Goal: Information Seeking & Learning: Learn about a topic

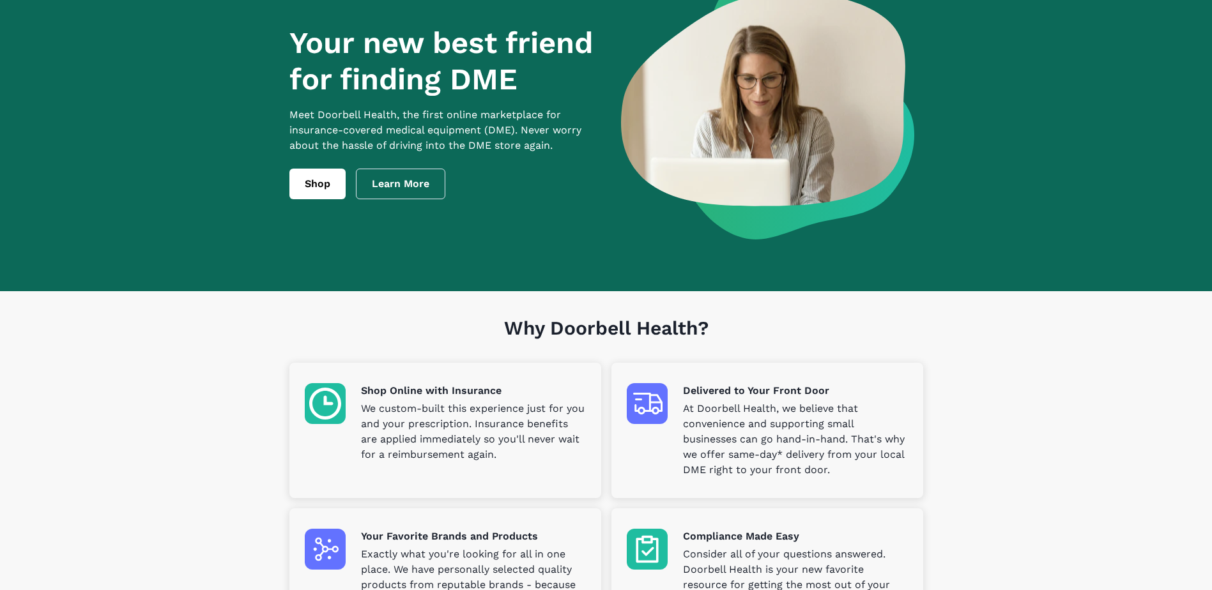
scroll to position [12, 0]
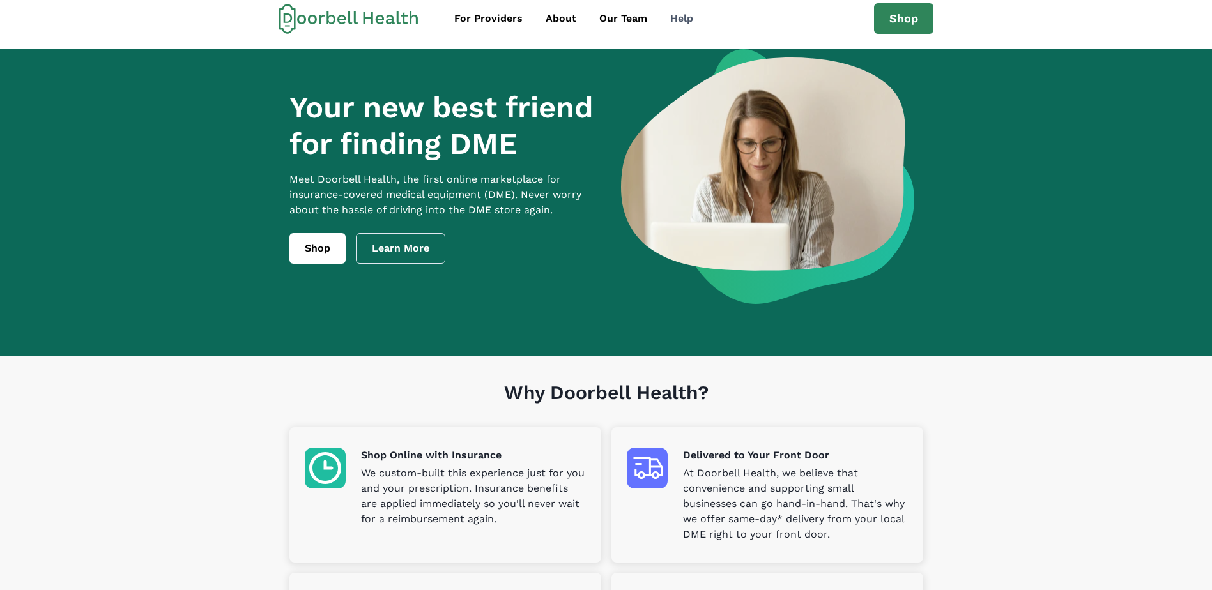
click at [674, 20] on div "Help" at bounding box center [681, 18] width 23 height 15
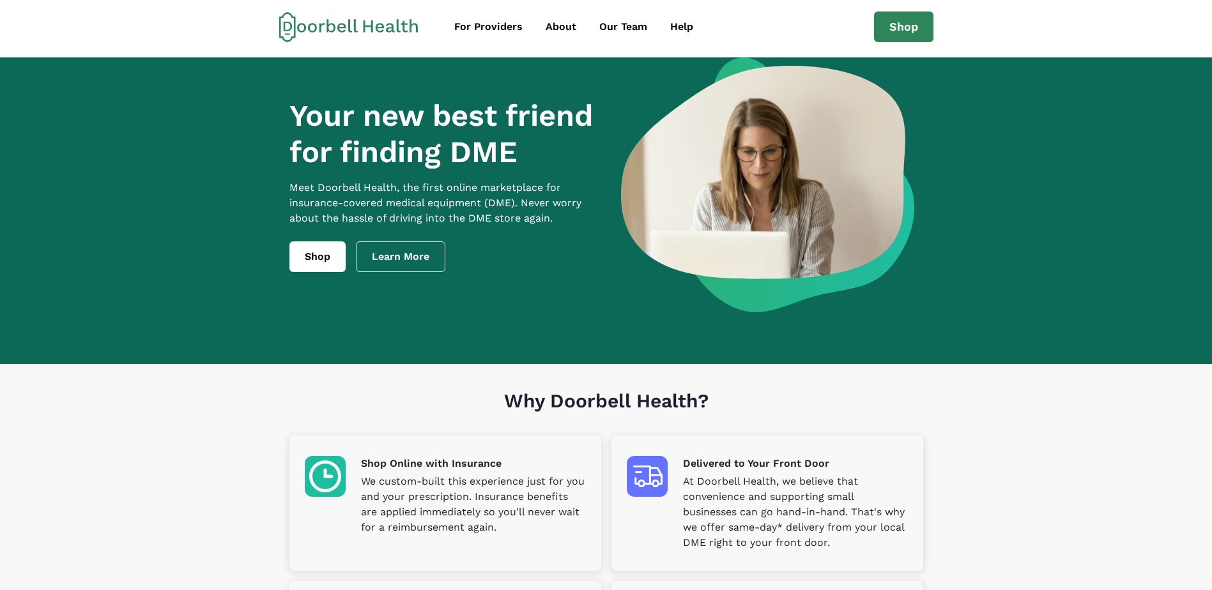
scroll to position [0, 0]
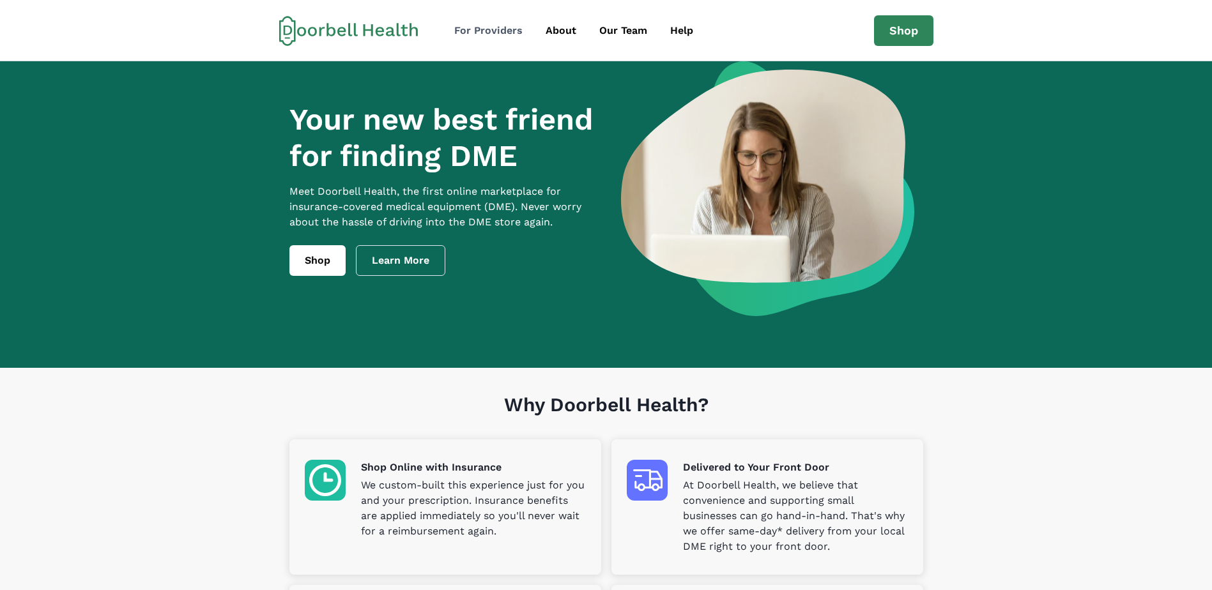
click at [501, 24] on div "For Providers" at bounding box center [488, 30] width 68 height 15
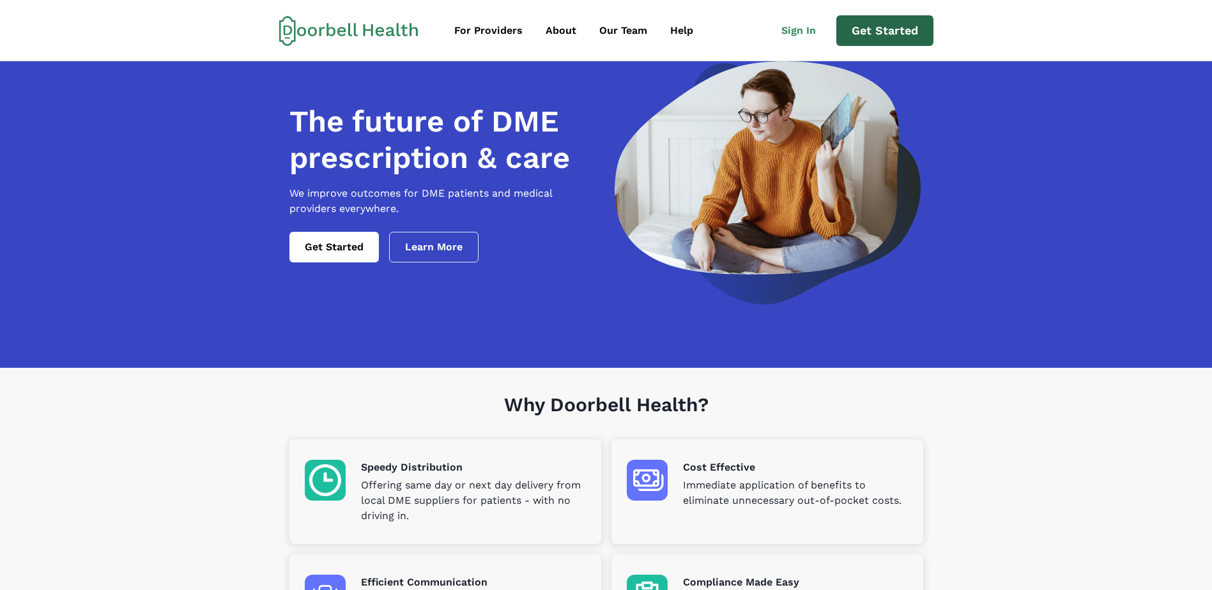
click at [863, 36] on link "Get Started" at bounding box center [884, 30] width 97 height 31
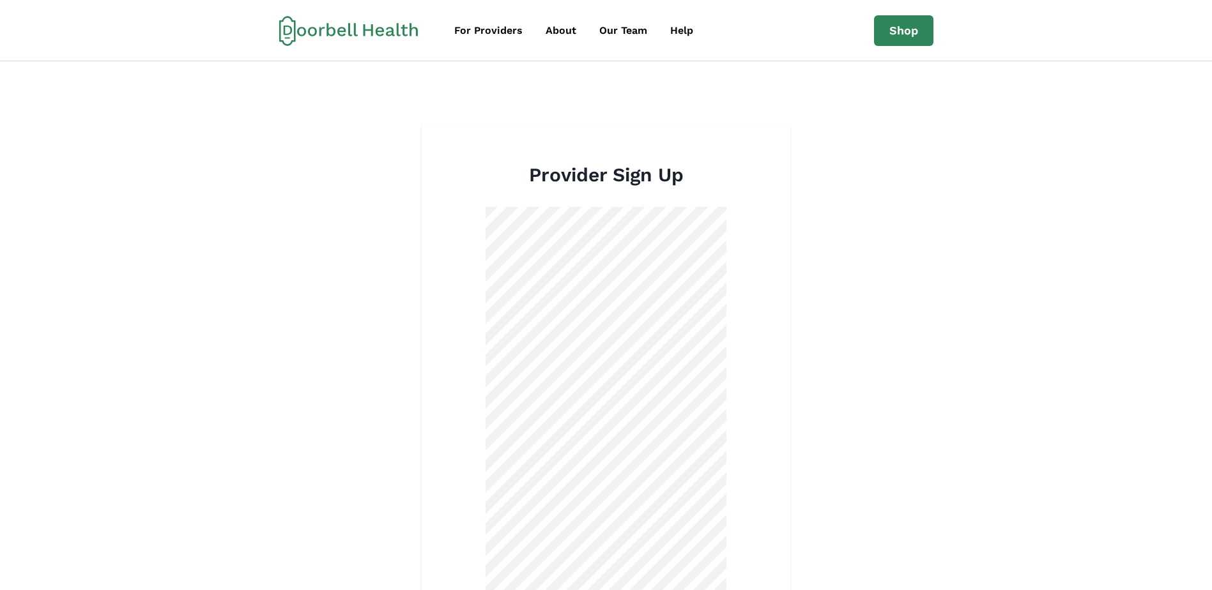
click at [355, 28] on icon at bounding box center [355, 29] width 4 height 13
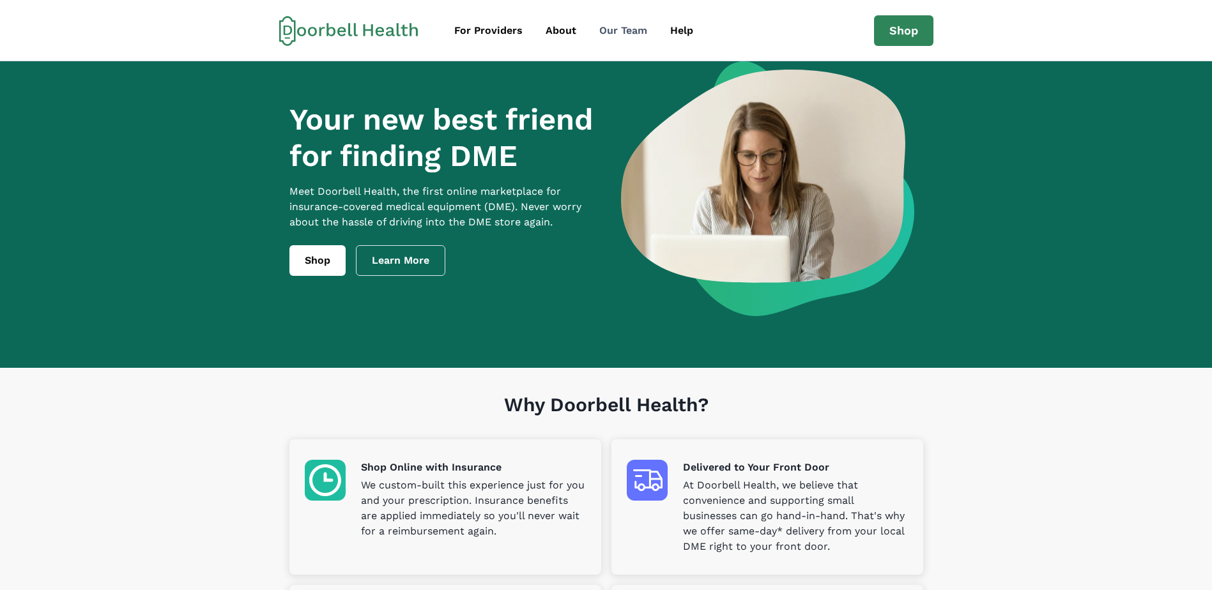
click at [609, 26] on div "Our Team" at bounding box center [623, 30] width 48 height 15
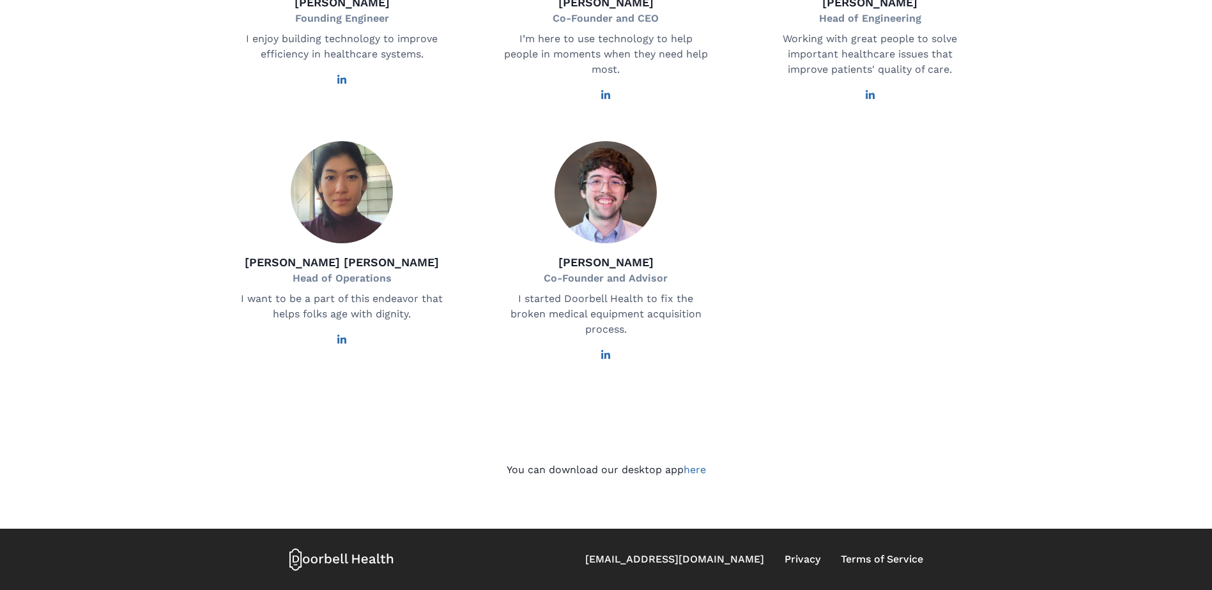
scroll to position [701, 0]
click at [704, 470] on link "here" at bounding box center [695, 470] width 22 height 12
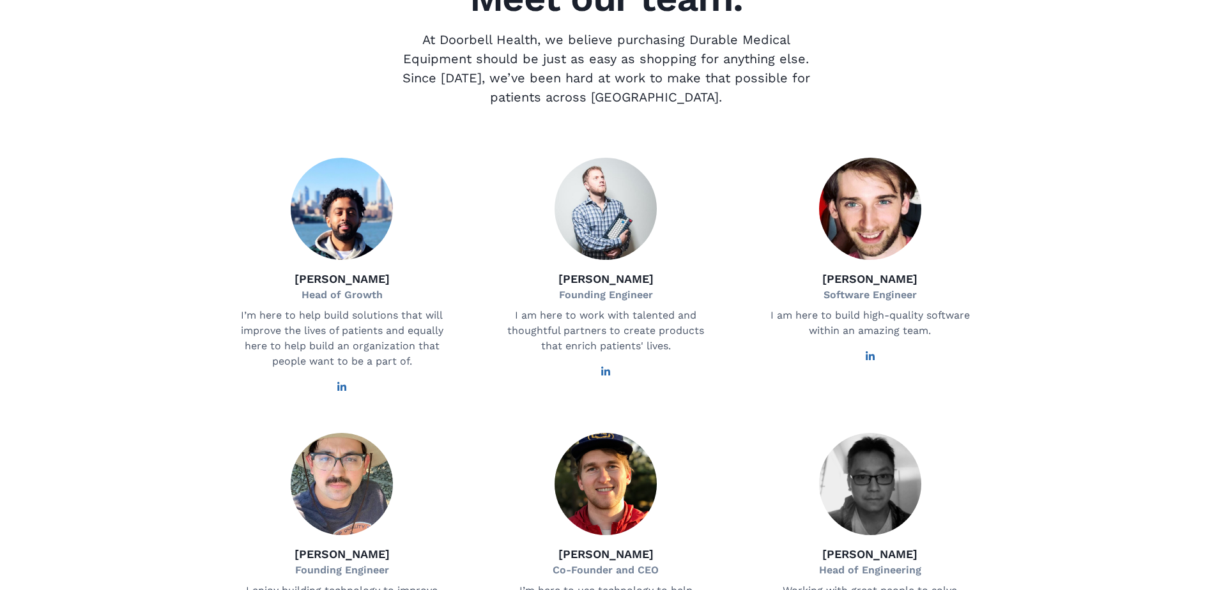
scroll to position [0, 0]
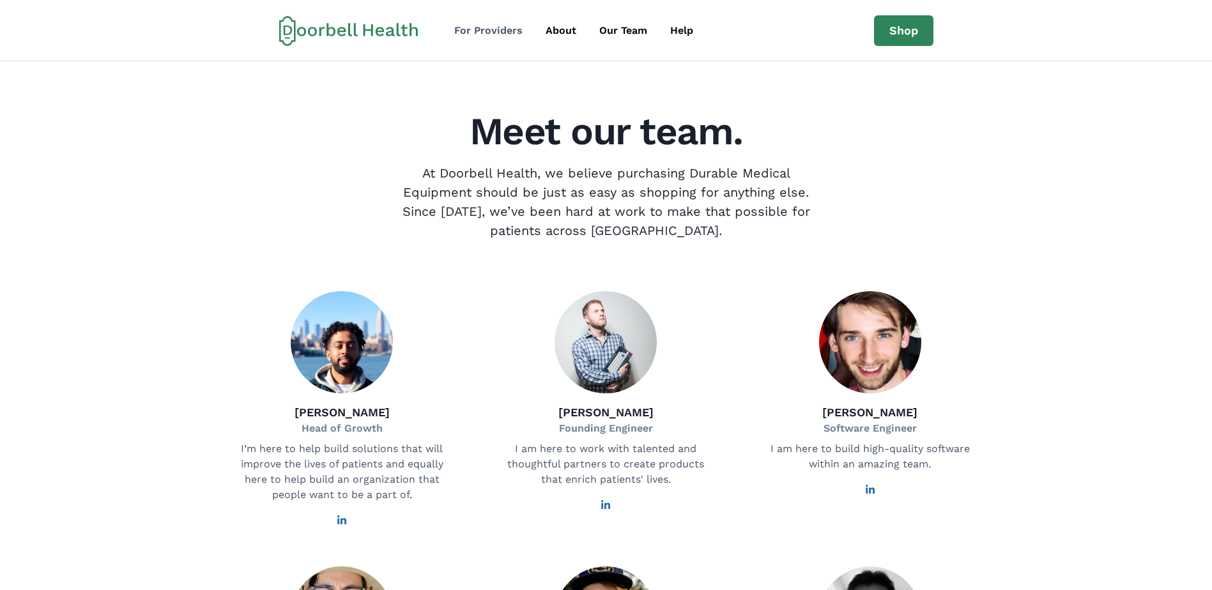
click at [463, 28] on div "For Providers" at bounding box center [488, 30] width 68 height 15
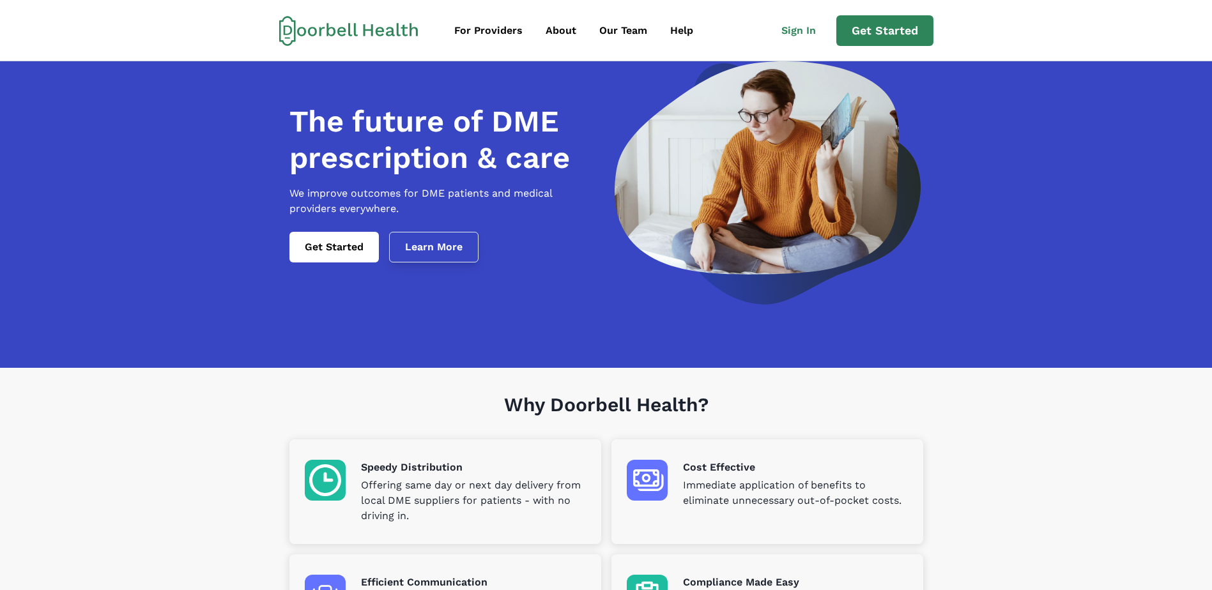
click at [399, 250] on link "Learn More" at bounding box center [433, 247] width 89 height 31
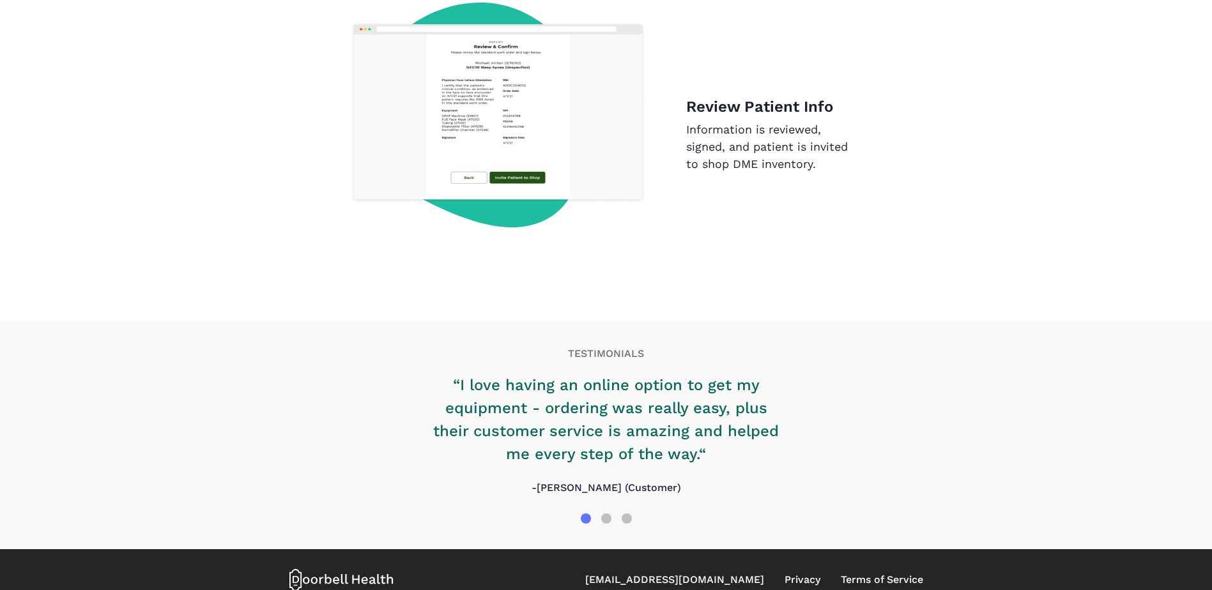
scroll to position [1944, 0]
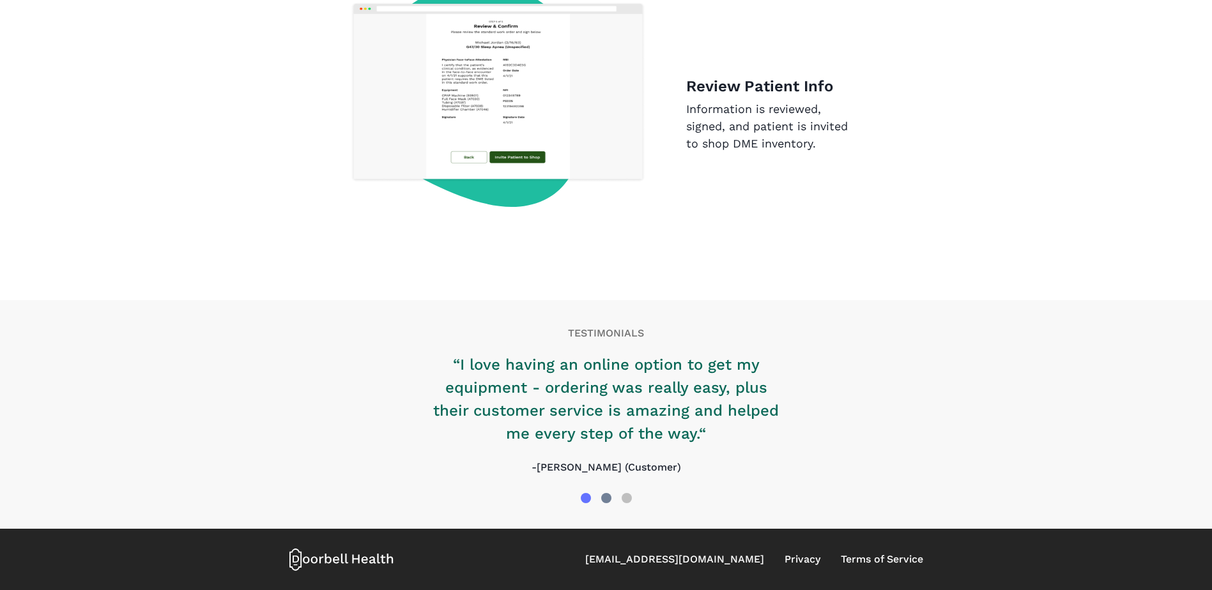
click at [606, 497] on div at bounding box center [606, 498] width 10 height 10
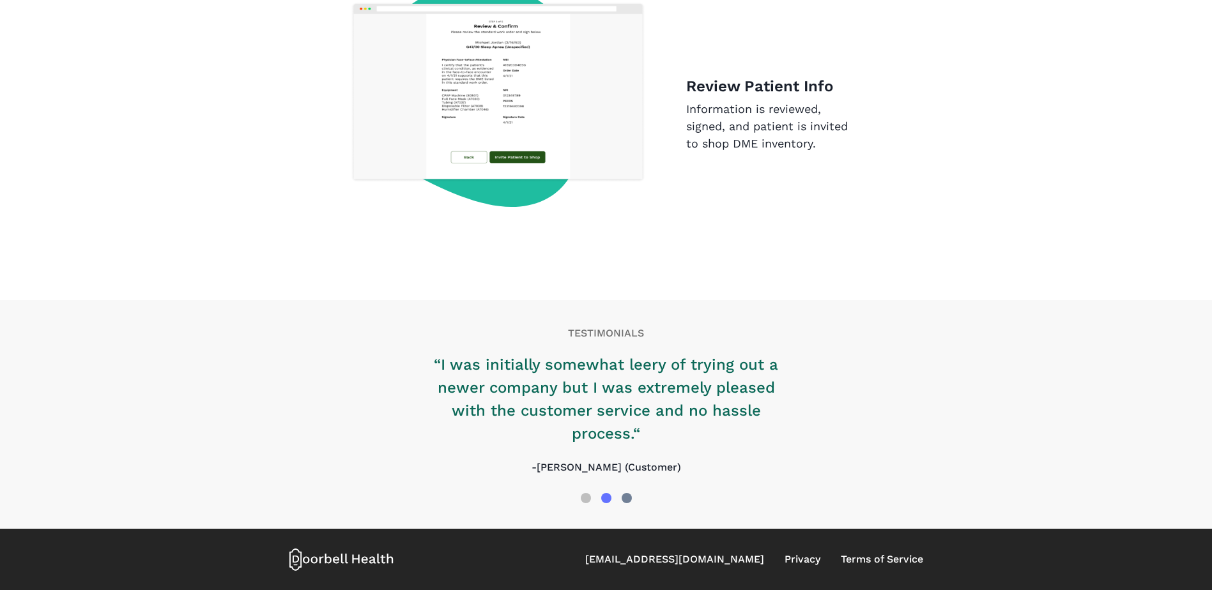
click at [620, 500] on div at bounding box center [627, 498] width 20 height 20
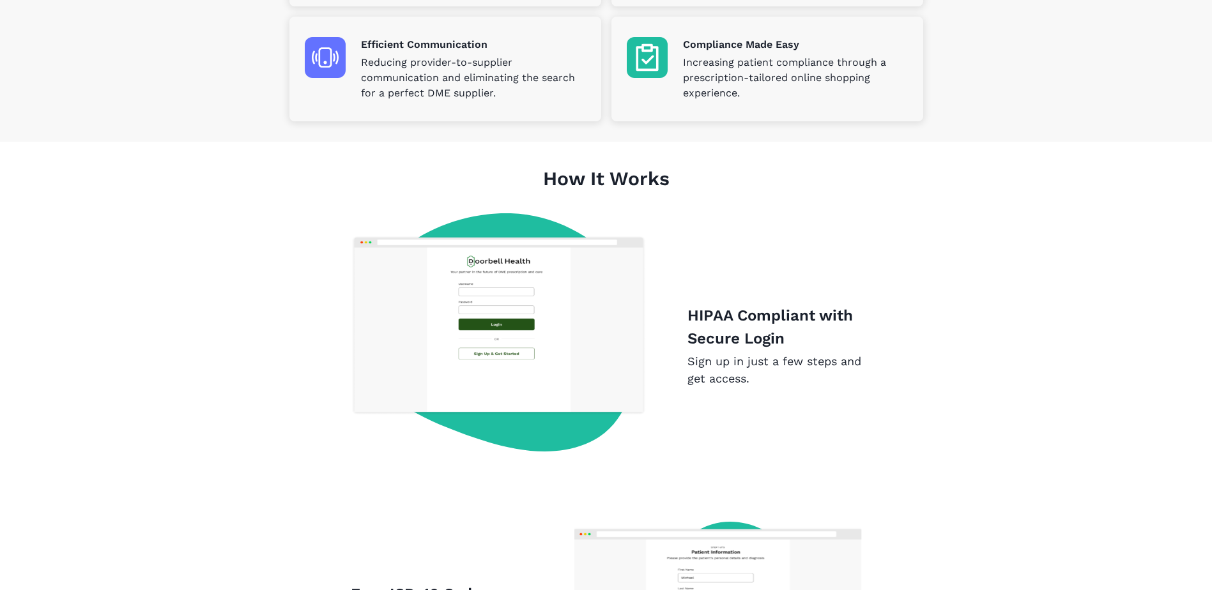
scroll to position [27, 0]
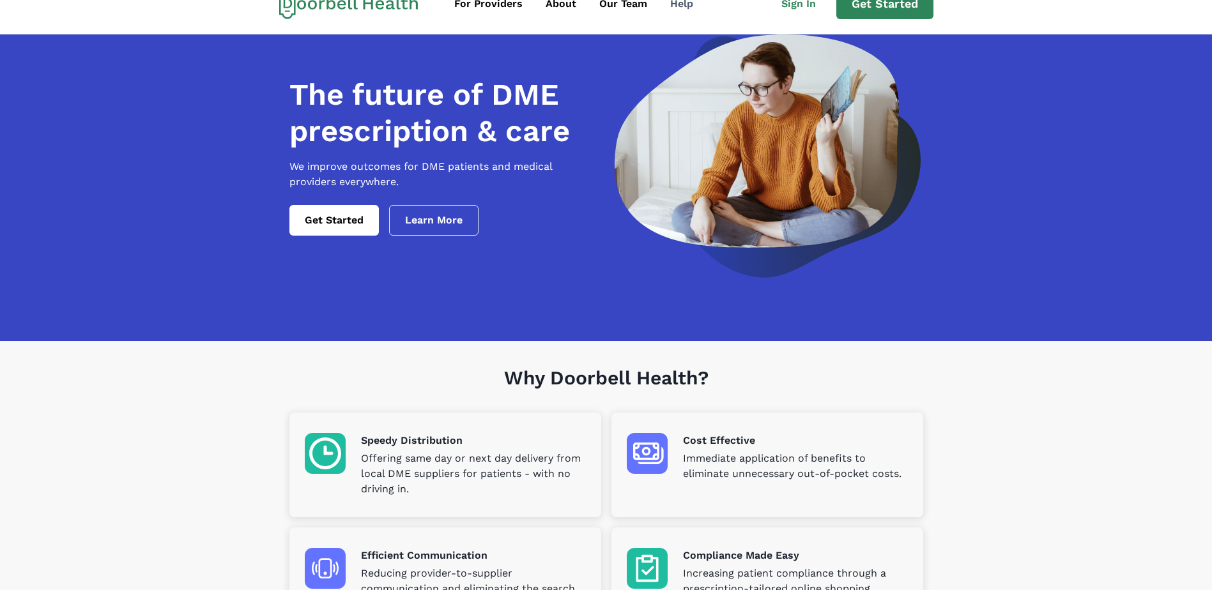
click at [684, 3] on div "Help" at bounding box center [681, 3] width 23 height 15
